Goal: Task Accomplishment & Management: Use online tool/utility

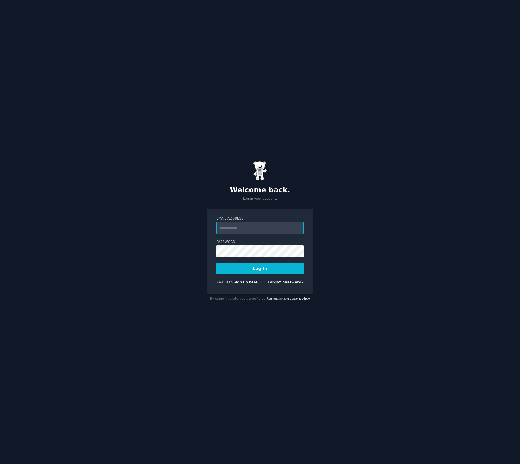
click at [228, 228] on input "Email Address" at bounding box center [259, 228] width 87 height 12
type input "**********"
click at [257, 270] on button "Log In" at bounding box center [259, 268] width 87 height 11
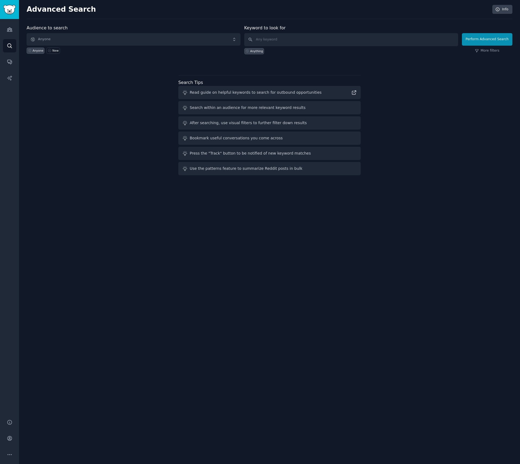
click at [85, 38] on span "Anyone" at bounding box center [134, 39] width 214 height 12
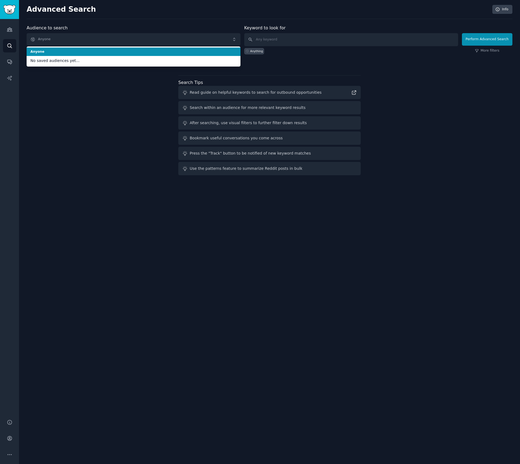
click at [76, 37] on span "Anyone" at bounding box center [134, 39] width 214 height 12
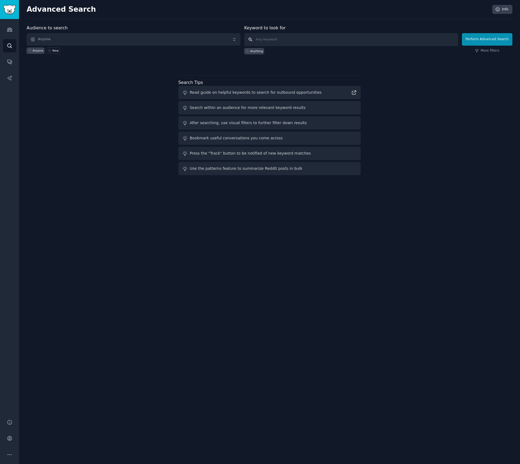
click at [274, 38] on input "text" at bounding box center [351, 39] width 214 height 13
click at [147, 37] on span "Anyone" at bounding box center [134, 39] width 214 height 12
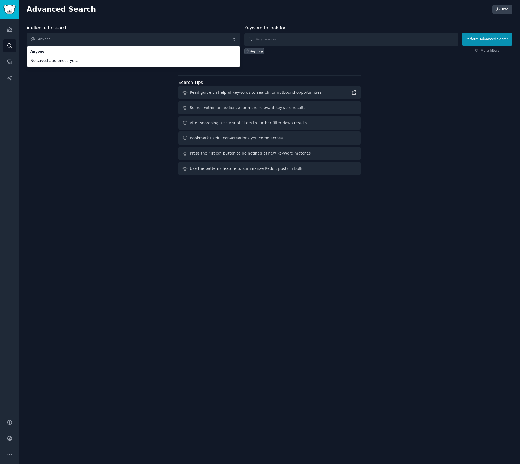
click at [80, 39] on span "Anyone" at bounding box center [134, 39] width 214 height 12
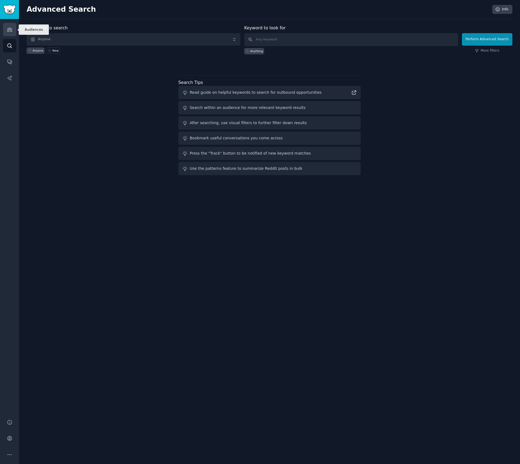
click at [5, 30] on link "Audiences" at bounding box center [9, 29] width 13 height 13
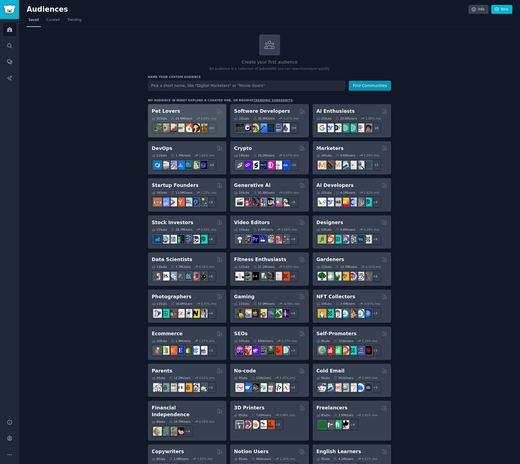
click at [165, 110] on h2 "Pet Lovers" at bounding box center [166, 111] width 28 height 7
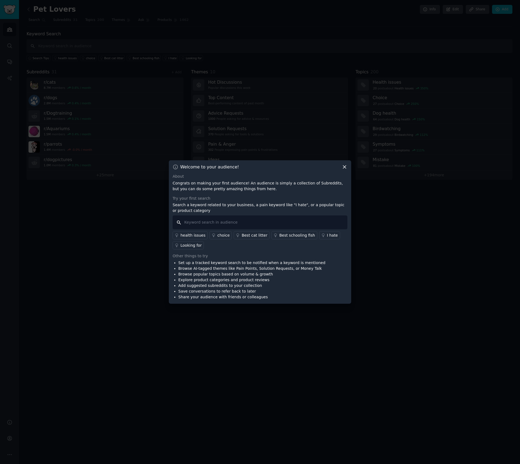
click at [208, 229] on input "text" at bounding box center [260, 222] width 175 height 14
click at [208, 224] on input "text" at bounding box center [260, 222] width 175 height 14
type input "paw"
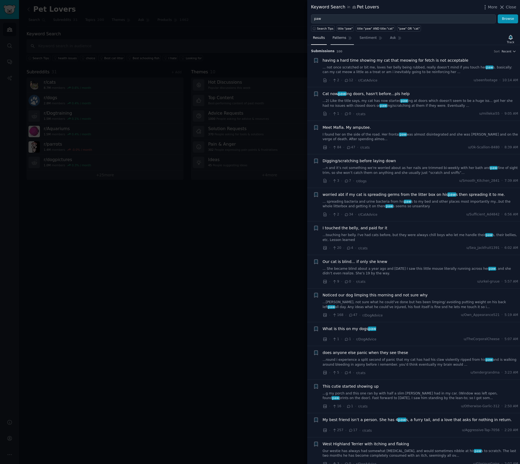
click at [338, 39] on span "Patterns" at bounding box center [339, 38] width 14 height 5
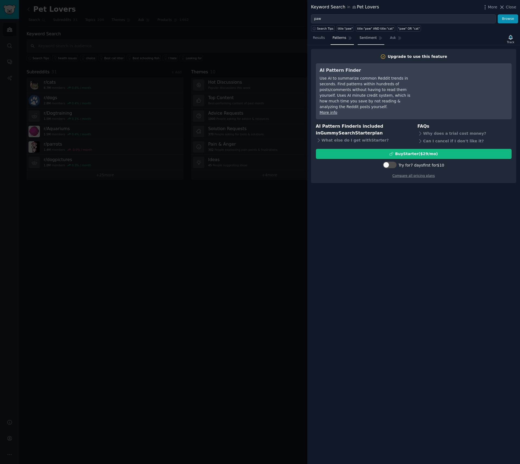
click at [365, 39] on span "Sentiment" at bounding box center [368, 38] width 17 height 5
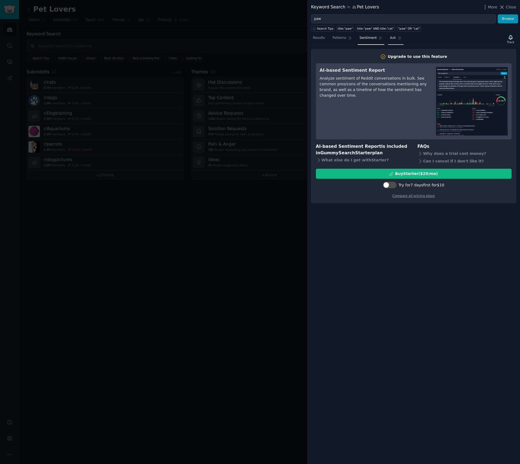
click at [392, 37] on span "Ask" at bounding box center [393, 38] width 6 height 5
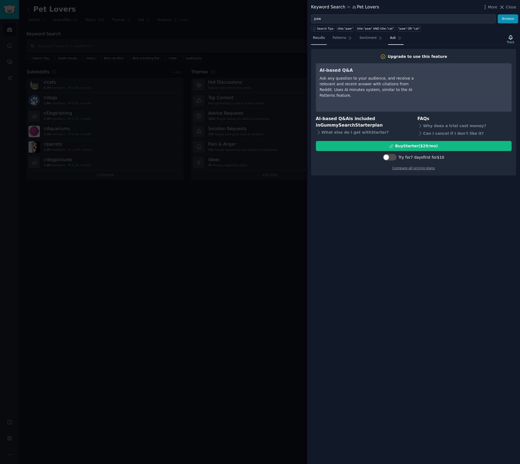
click at [323, 36] on span "Results" at bounding box center [319, 38] width 12 height 5
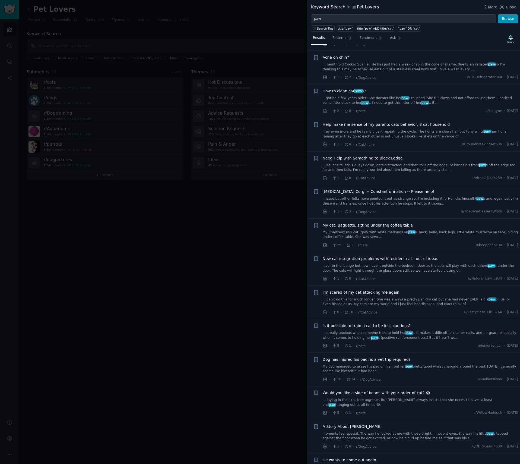
scroll to position [411, 0]
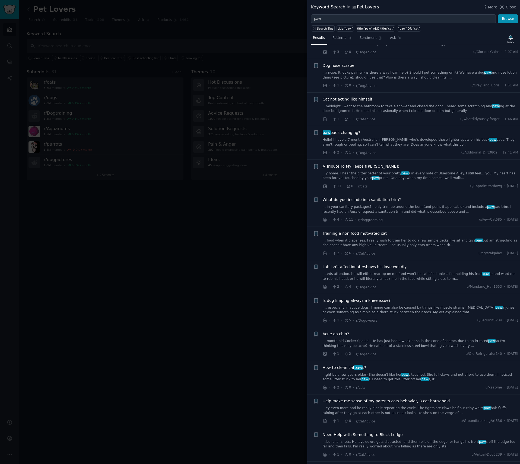
click at [137, 245] on div at bounding box center [260, 232] width 520 height 464
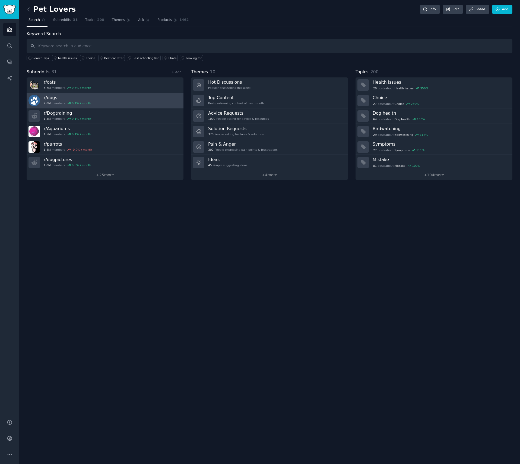
click at [53, 98] on h3 "r/ dogs" at bounding box center [67, 98] width 47 height 6
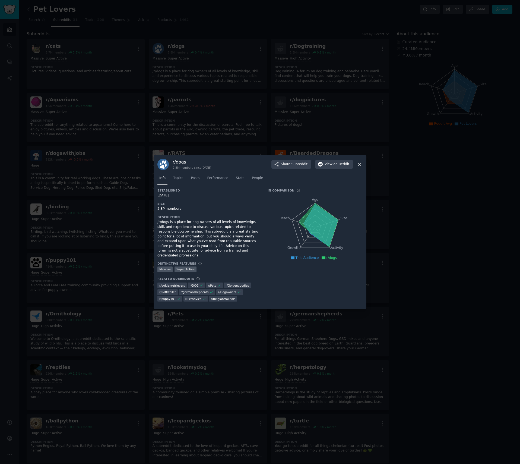
click at [320, 217] on icon at bounding box center [319, 225] width 40 height 44
click at [360, 166] on icon at bounding box center [360, 164] width 6 height 6
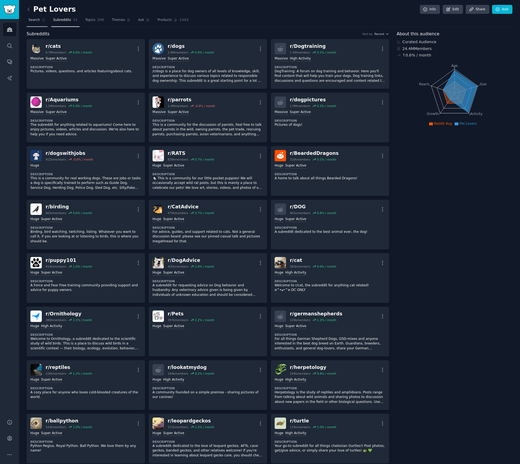
click at [35, 20] on span "Search" at bounding box center [33, 20] width 11 height 5
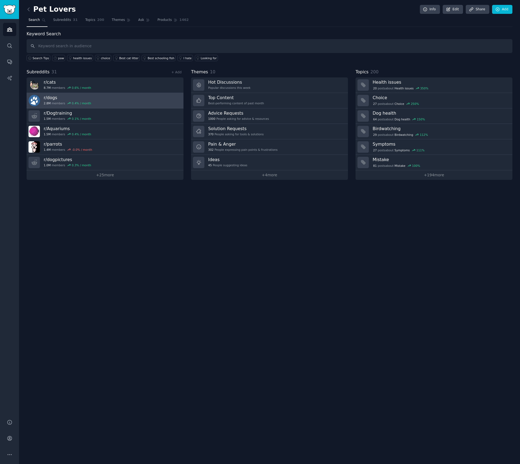
click at [55, 98] on h3 "r/ dogs" at bounding box center [67, 98] width 47 height 6
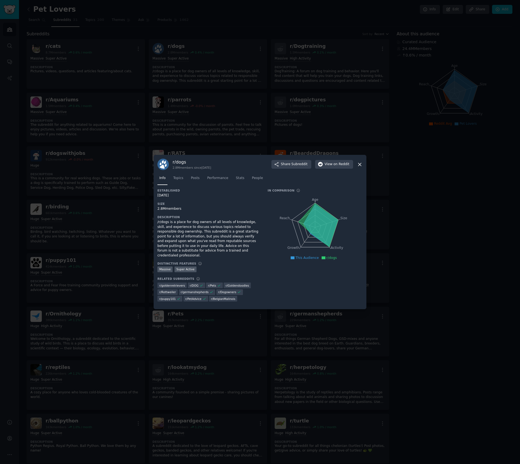
click at [359, 166] on icon at bounding box center [360, 164] width 6 height 6
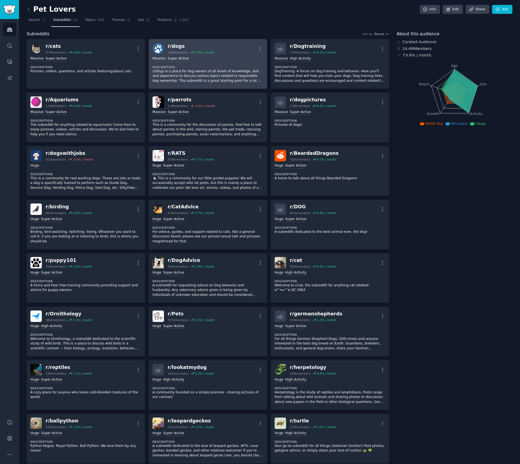
click at [188, 46] on div "r/ dogs" at bounding box center [191, 46] width 46 height 7
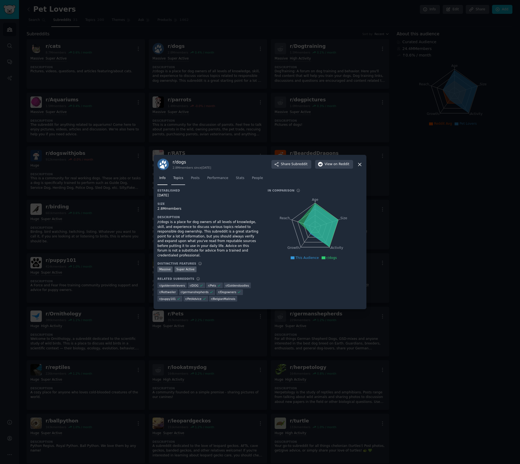
click at [180, 180] on span "Topics" at bounding box center [178, 178] width 10 height 5
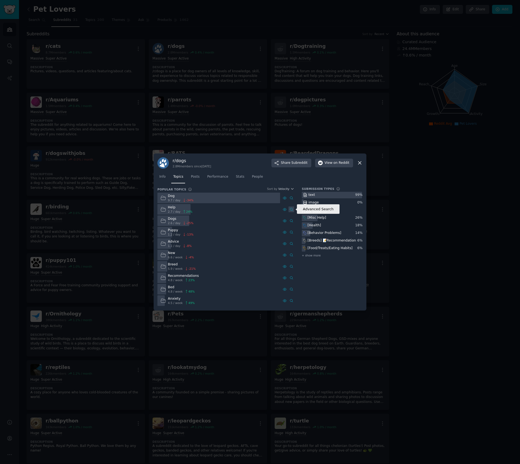
click at [291, 208] on icon at bounding box center [292, 209] width 4 height 4
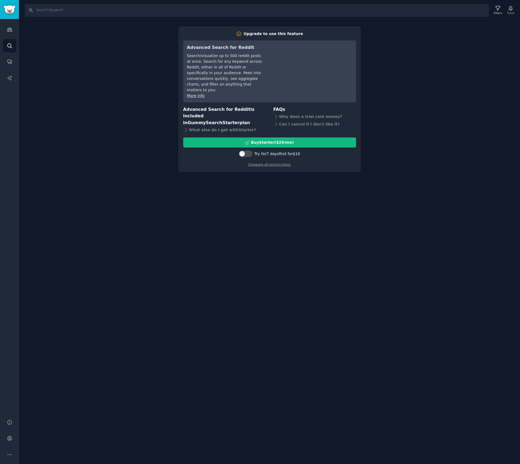
click at [512, 9] on div "Filters Track" at bounding box center [504, 10] width 26 height 11
click at [10, 30] on icon "Sidebar" at bounding box center [10, 30] width 6 height 6
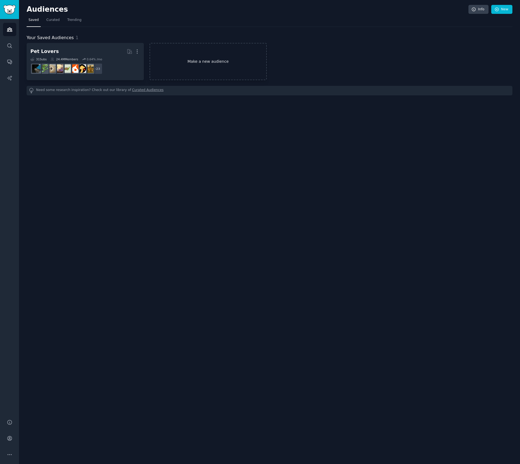
click at [204, 62] on link "Make a new audience" at bounding box center [208, 61] width 117 height 37
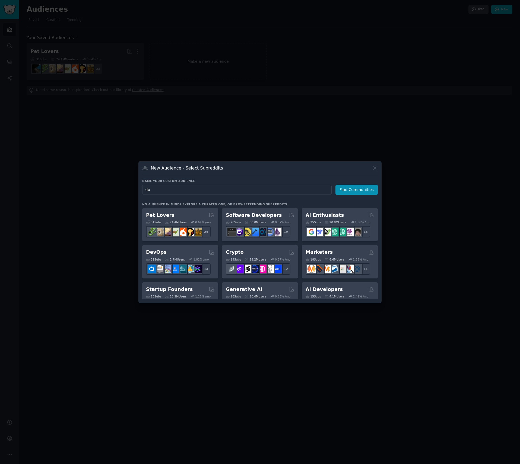
type input "dog"
click at [357, 189] on button "Find Communities" at bounding box center [356, 190] width 42 height 10
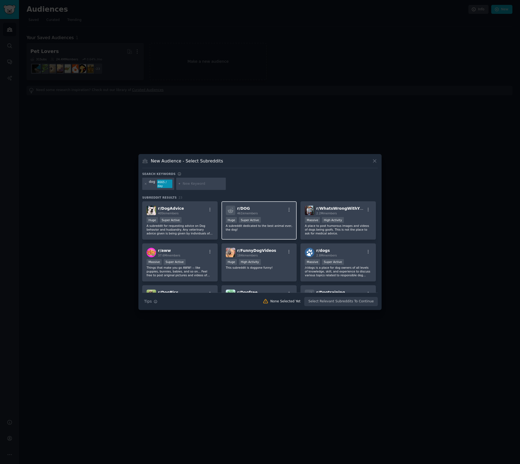
click at [271, 211] on div "r/ DOG 461k members" at bounding box center [259, 209] width 67 height 9
click at [356, 302] on button "Create Audience" at bounding box center [360, 301] width 36 height 9
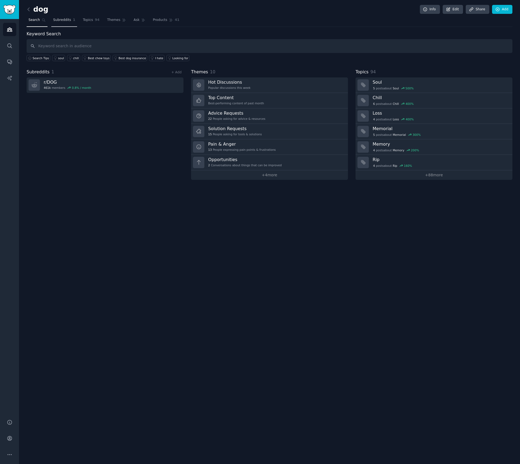
click at [60, 21] on span "Subreddits" at bounding box center [62, 20] width 18 height 5
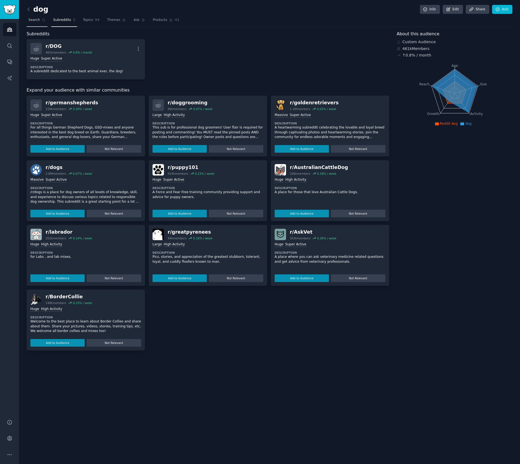
click at [38, 20] on span "Search" at bounding box center [33, 20] width 11 height 5
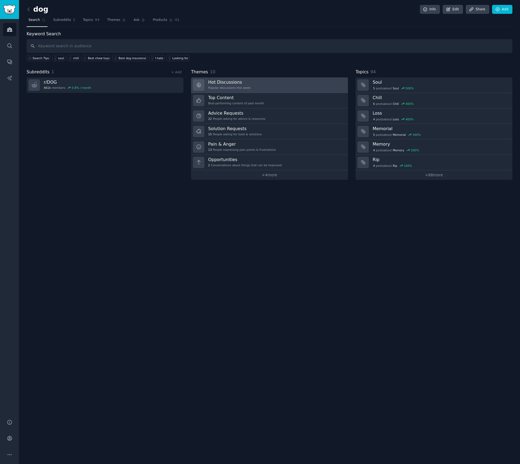
click at [236, 80] on h3 "Hot Discussions" at bounding box center [229, 82] width 42 height 6
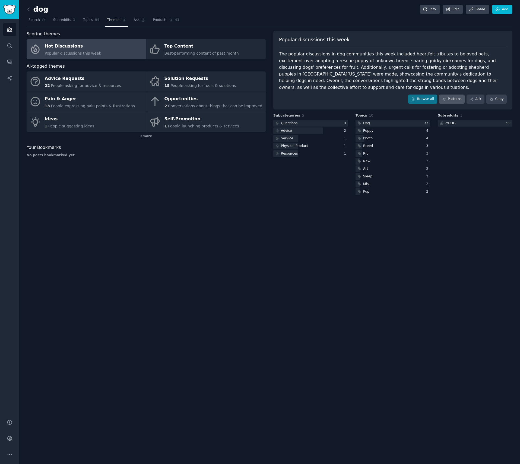
click at [454, 98] on link "Patterns" at bounding box center [452, 98] width 26 height 9
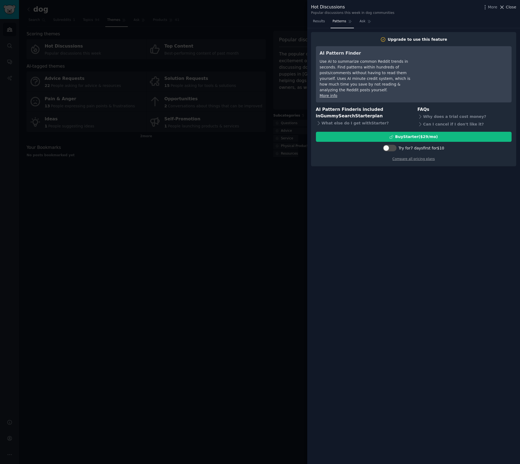
click at [508, 7] on span "Close" at bounding box center [511, 7] width 10 height 6
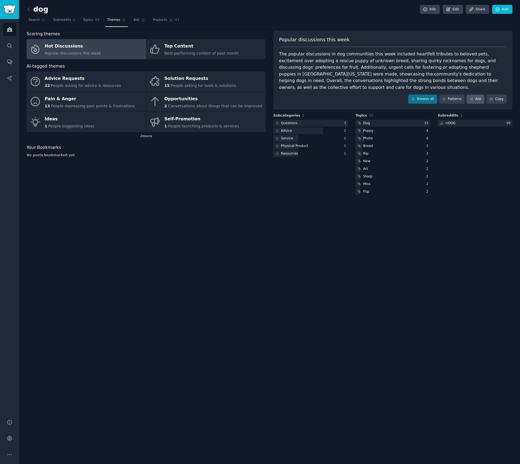
click at [479, 100] on link "Ask" at bounding box center [476, 98] width 18 height 9
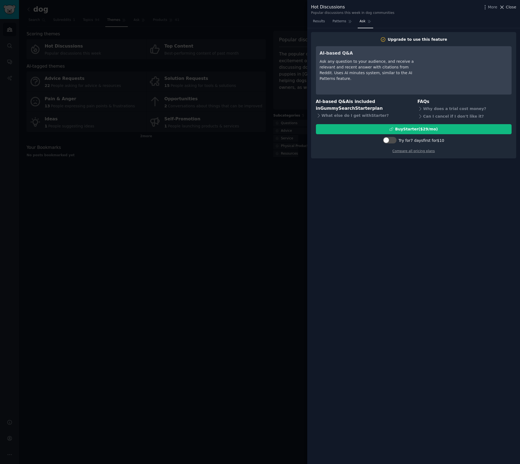
click at [512, 9] on span "Close" at bounding box center [511, 7] width 10 height 6
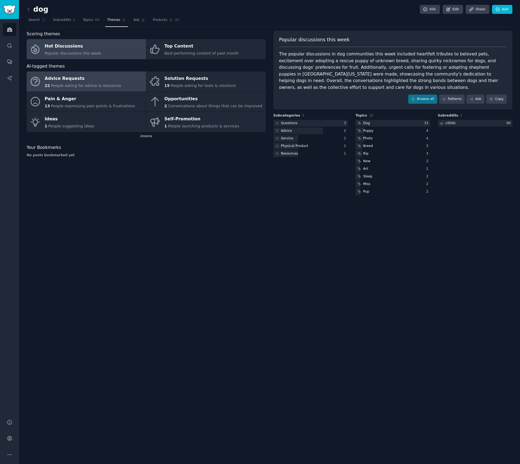
click at [92, 85] on span "People asking for advice & resources" at bounding box center [86, 85] width 70 height 4
